Goal: Information Seeking & Learning: Learn about a topic

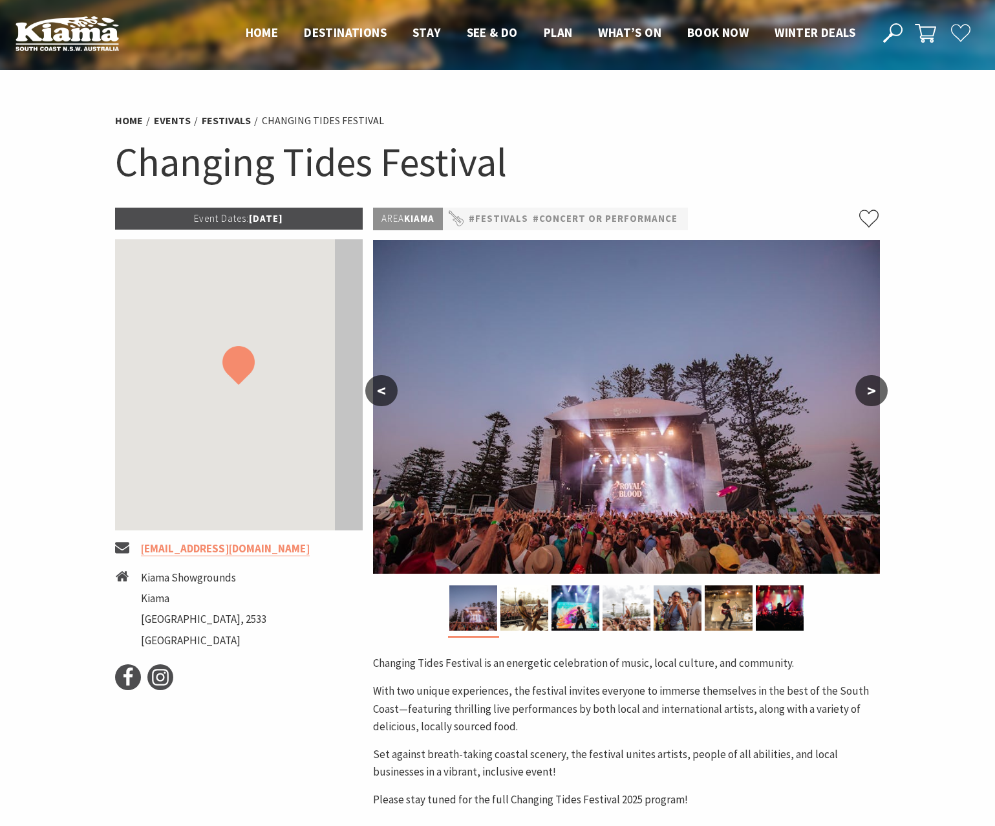
click at [809, 142] on h1 "Changing Tides Festival" at bounding box center [498, 162] width 766 height 52
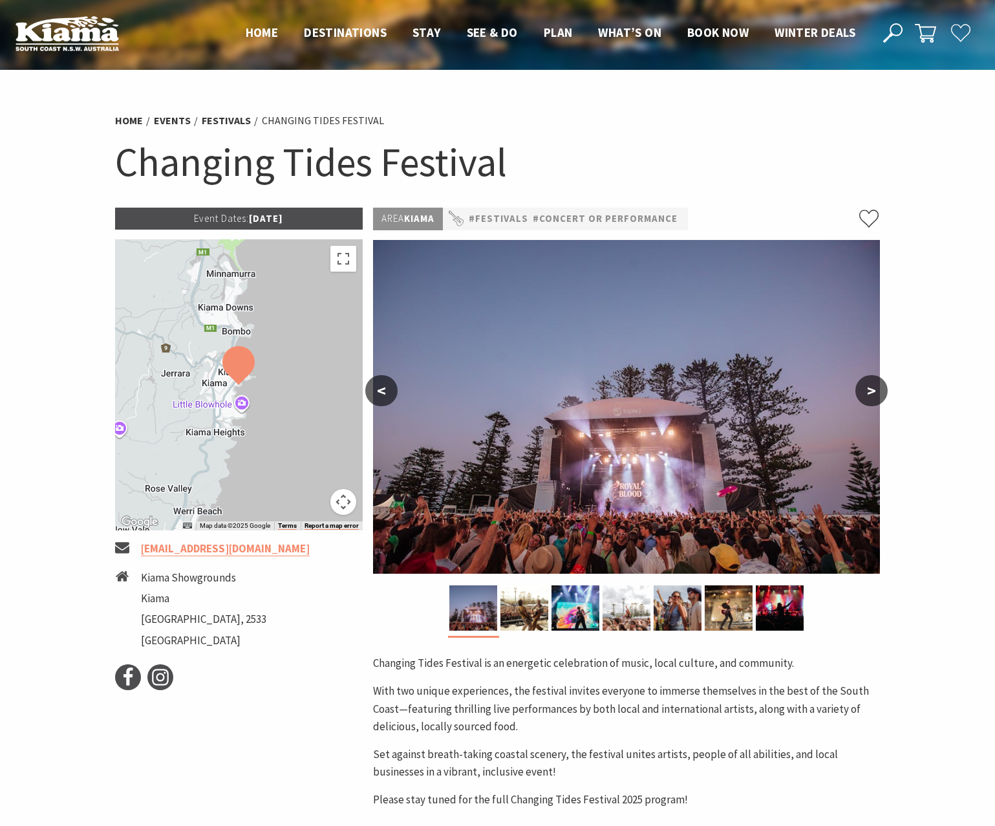
click at [783, 155] on h1 "Changing Tides Festival" at bounding box center [498, 162] width 766 height 52
click at [782, 153] on h1 "Changing Tides Festival" at bounding box center [498, 162] width 766 height 52
click at [780, 157] on h1 "Changing Tides Festival" at bounding box center [498, 162] width 766 height 52
click at [777, 158] on h1 "Changing Tides Festival" at bounding box center [498, 162] width 766 height 52
drag, startPoint x: 228, startPoint y: 217, endPoint x: 331, endPoint y: 222, distance: 103.6
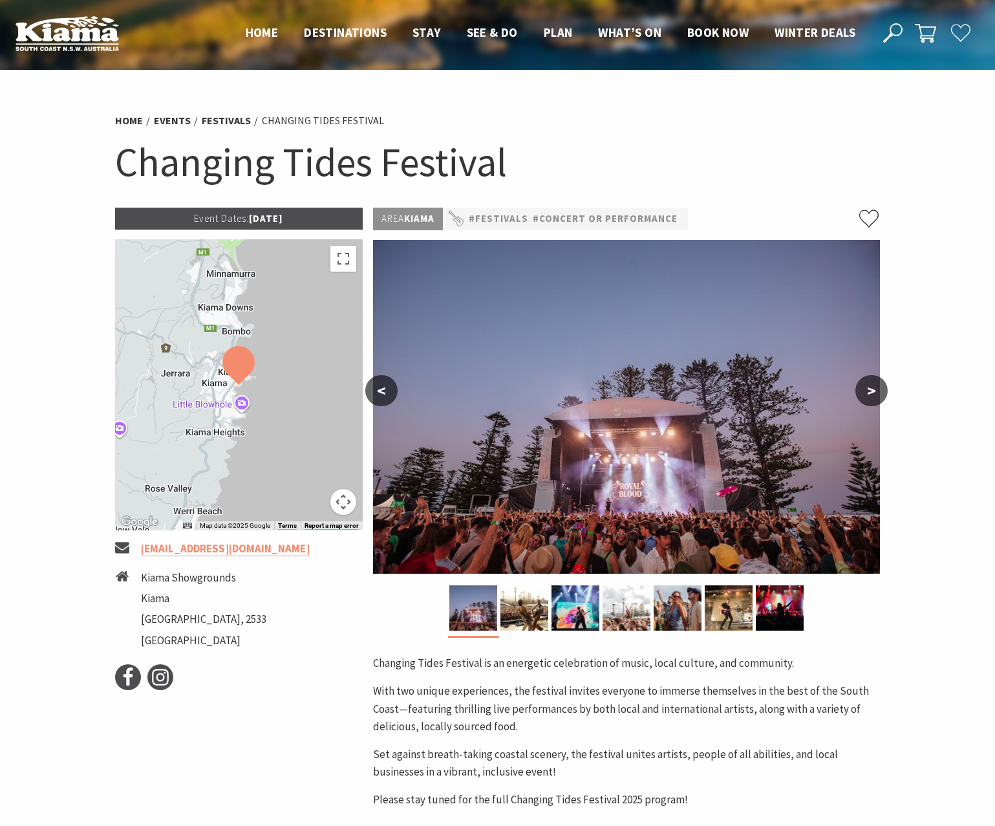
click at [331, 222] on p "Event Dates: [DATE]" at bounding box center [239, 219] width 248 height 22
drag, startPoint x: 319, startPoint y: 218, endPoint x: 335, endPoint y: 220, distance: 16.3
click at [319, 218] on p "Event Dates: [DATE]" at bounding box center [239, 219] width 248 height 22
click at [718, 124] on ul "Home Events Festivals Changing Tides Festival" at bounding box center [498, 120] width 766 height 17
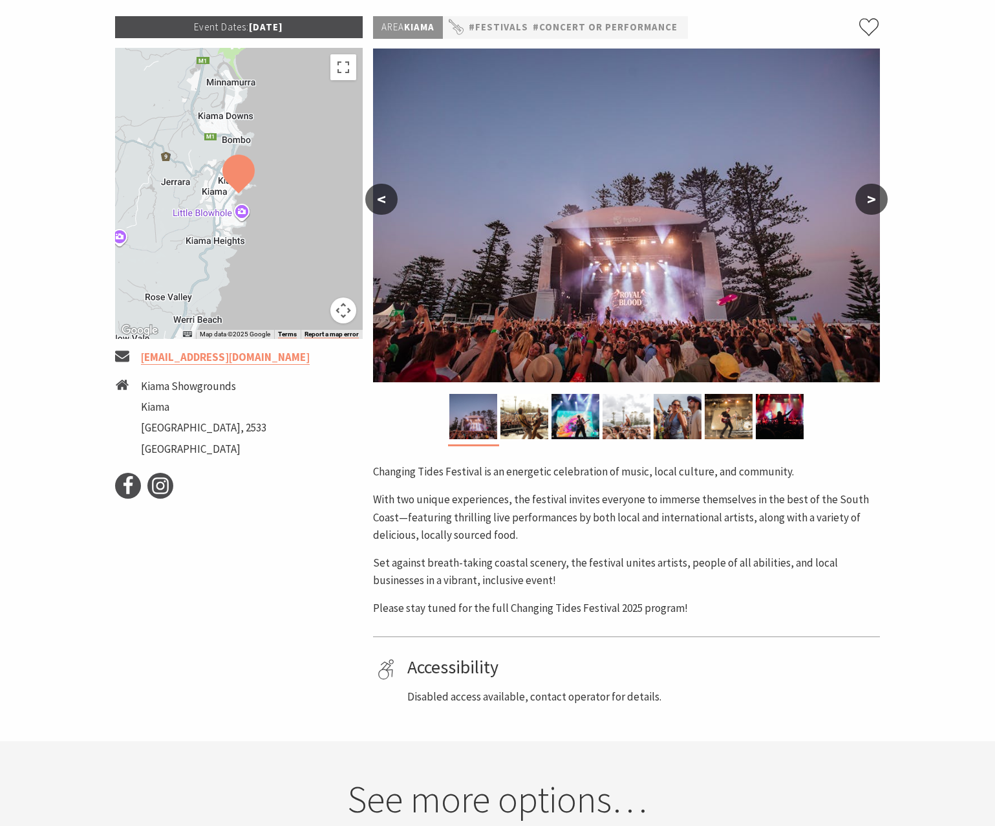
scroll to position [194, 0]
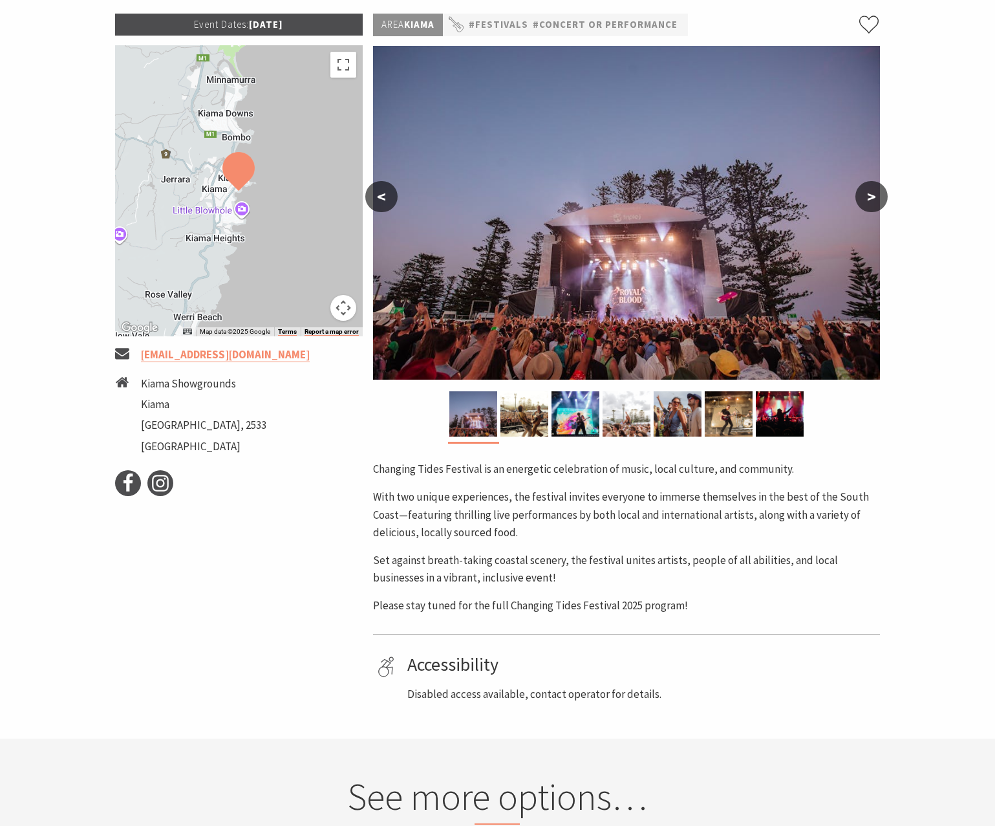
click at [792, 485] on div "Changing Tides Festival is an energetic celebration of music, local culture, an…" at bounding box center [626, 537] width 507 height 154
click at [737, 590] on div "Changing Tides Festival is an energetic celebration of music, local culture, an…" at bounding box center [626, 537] width 507 height 154
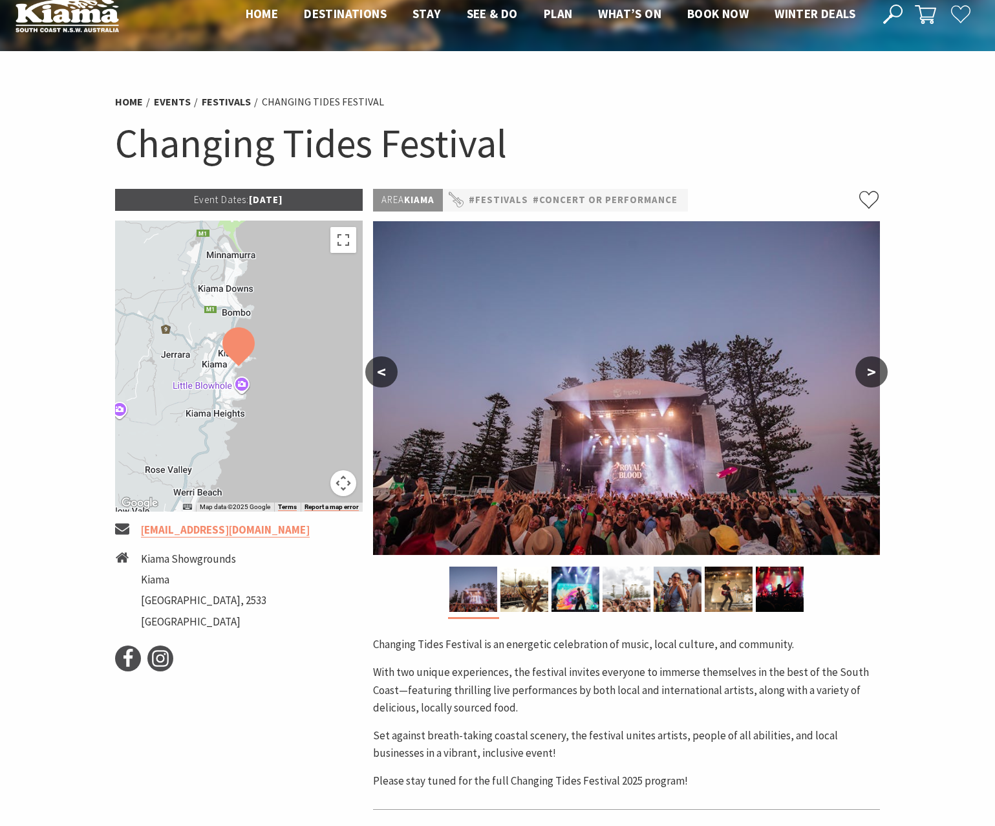
scroll to position [0, 0]
